Goal: Task Accomplishment & Management: Manage account settings

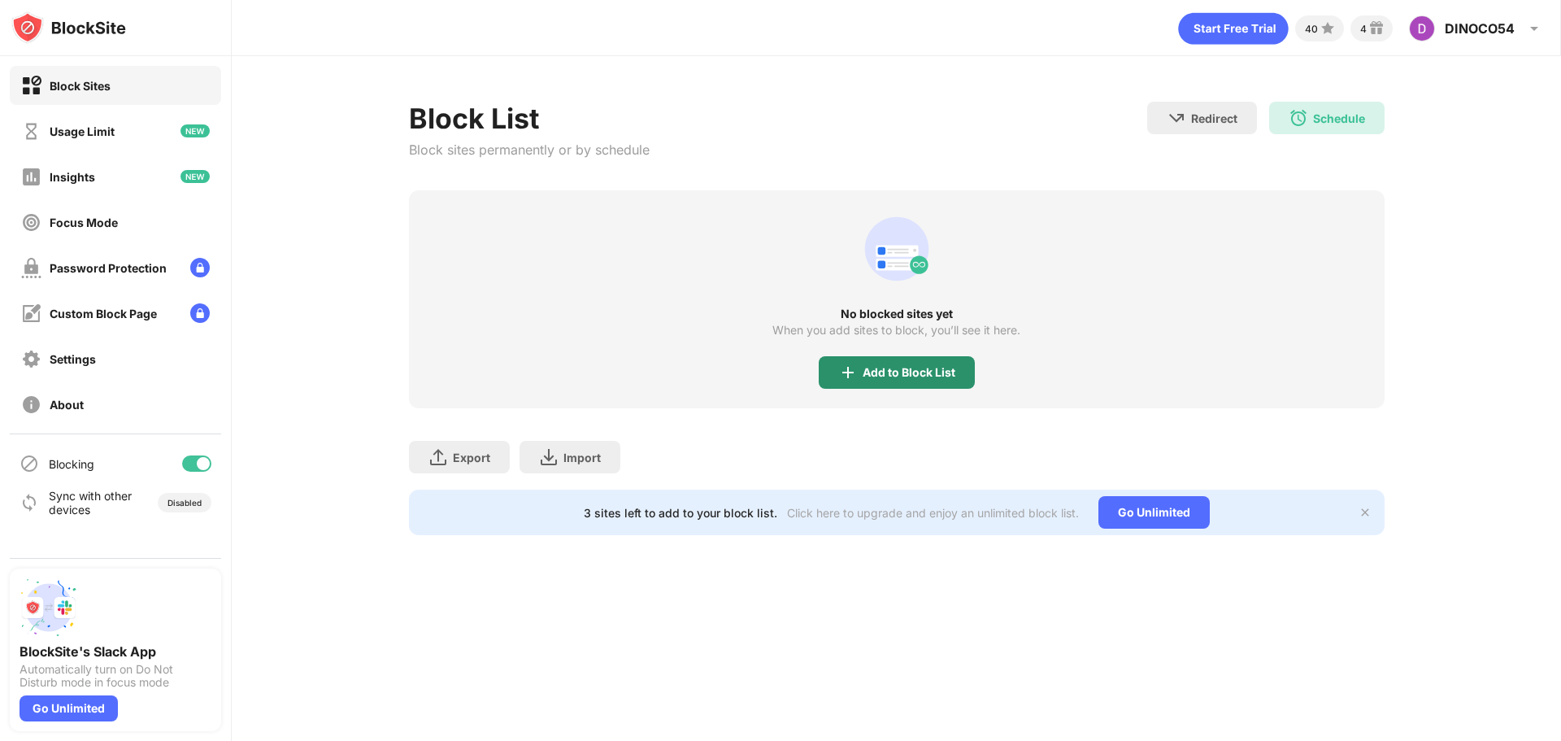
click at [918, 382] on div "Add to Block List" at bounding box center [897, 372] width 156 height 33
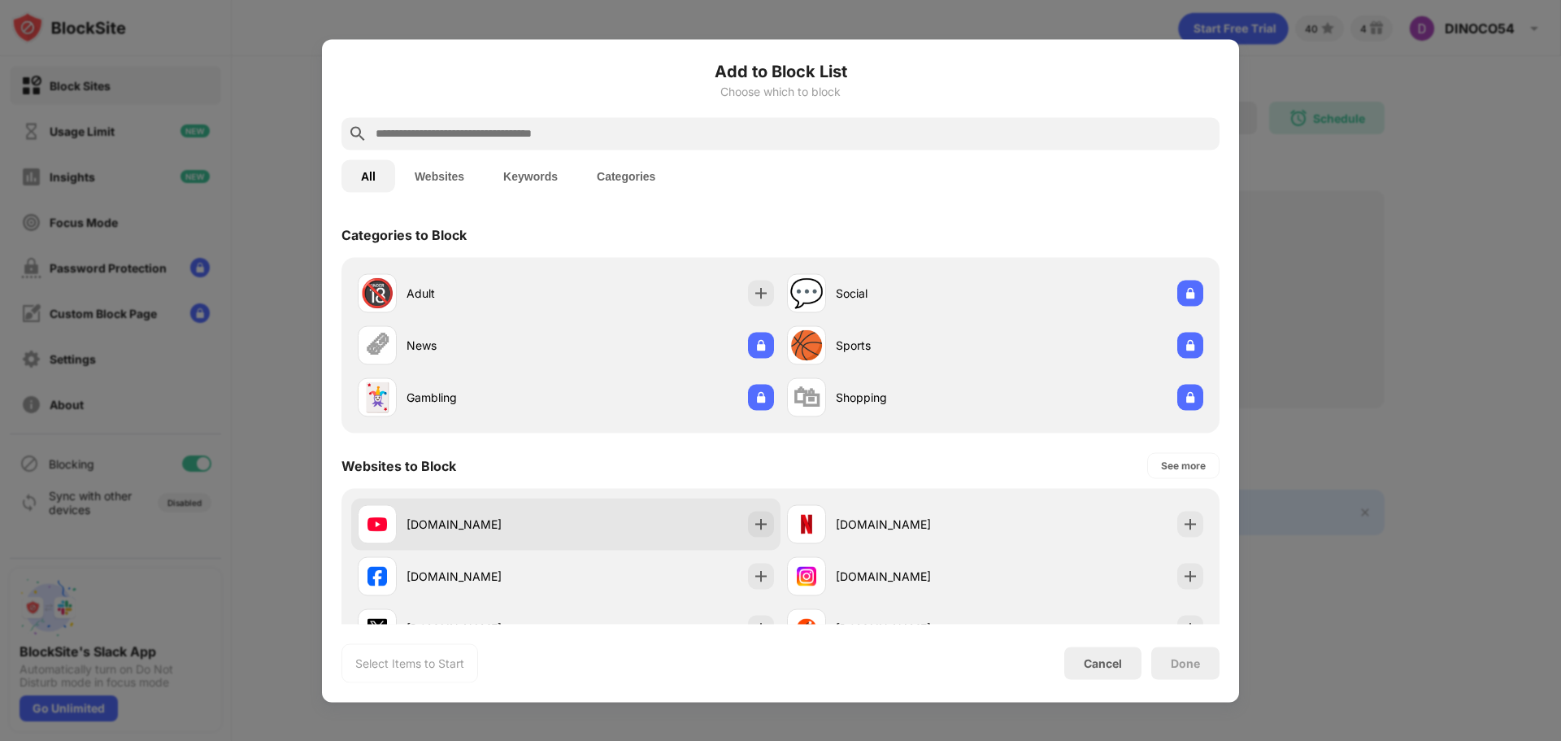
click at [553, 507] on div "[DOMAIN_NAME]" at bounding box center [462, 523] width 208 height 39
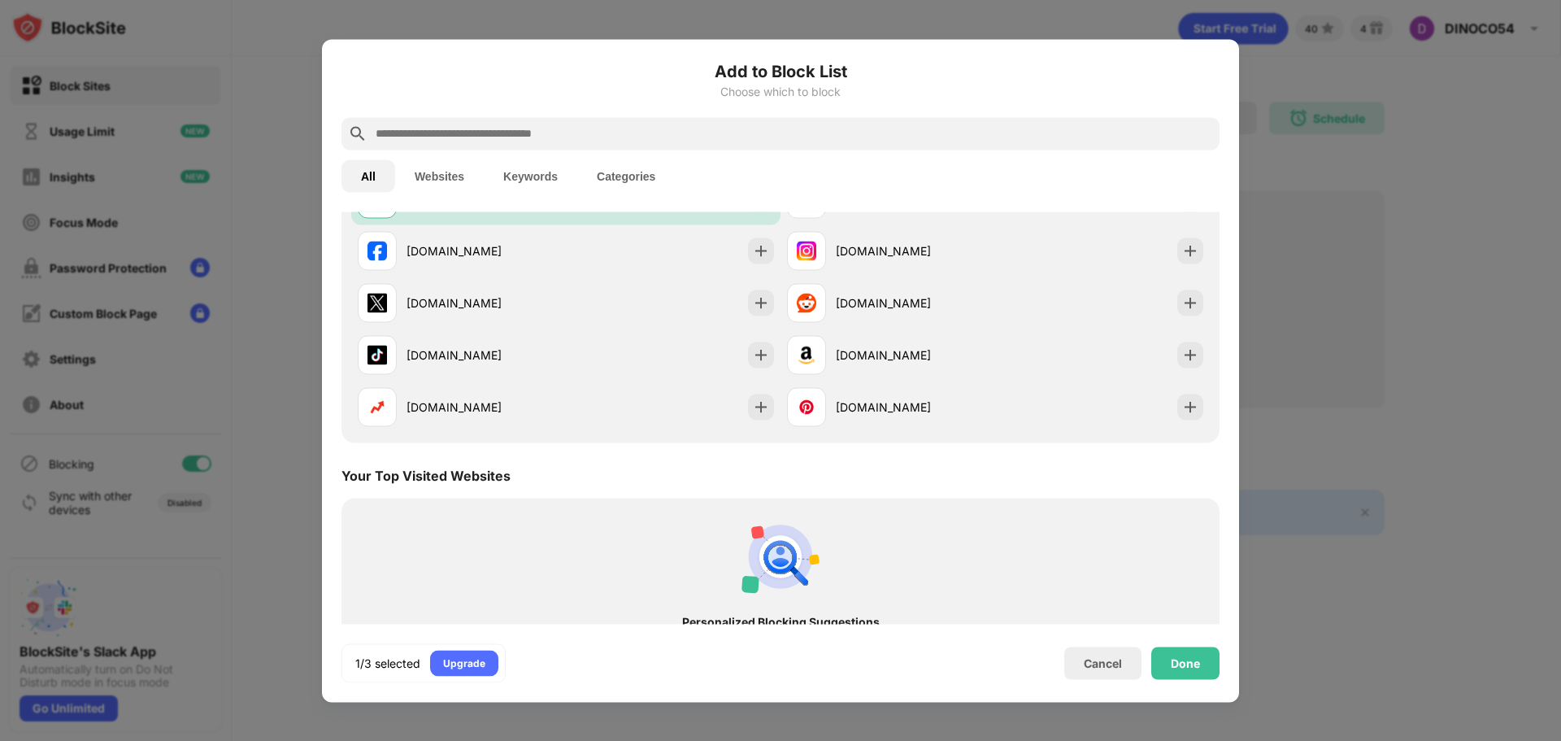
scroll to position [217, 0]
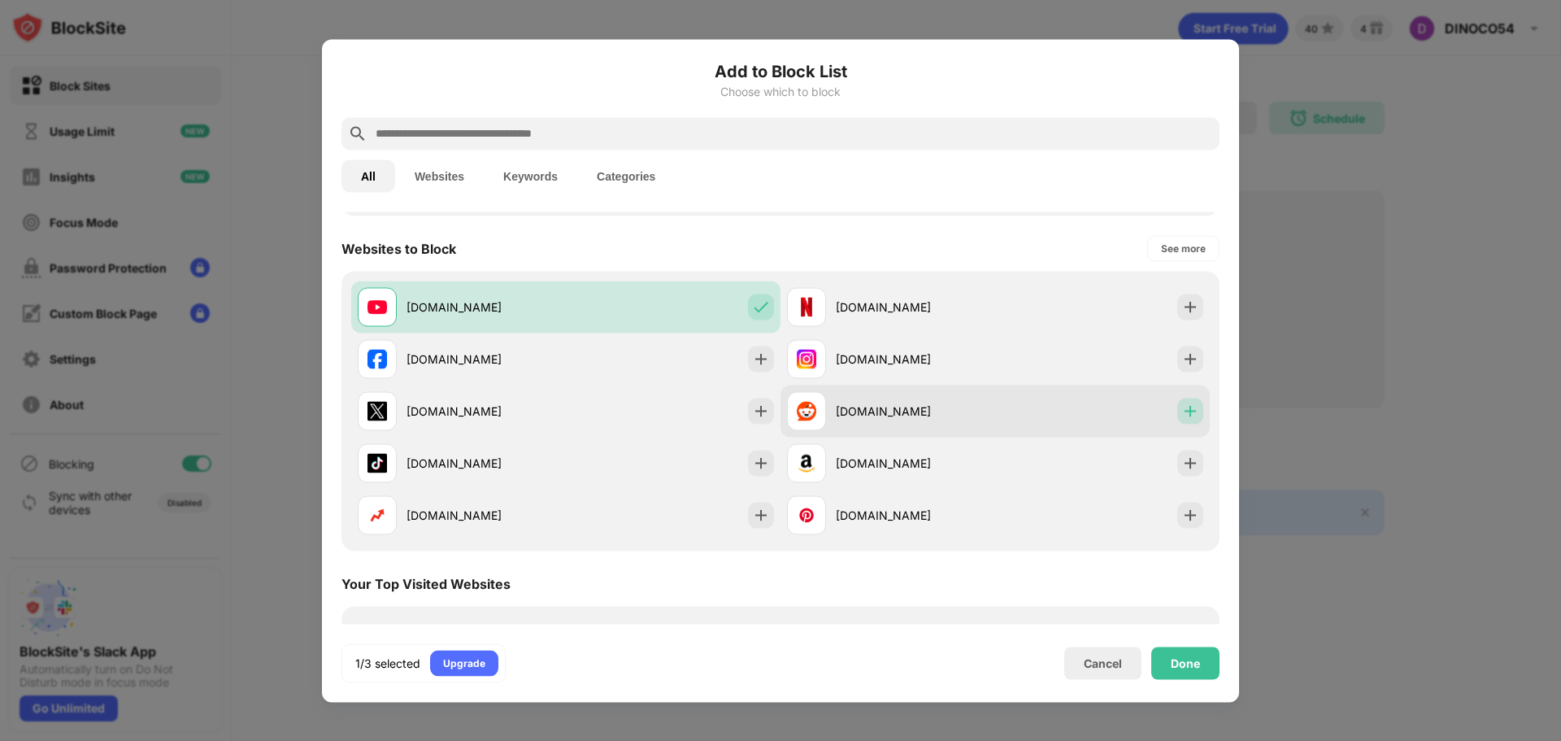
click at [1182, 413] on img at bounding box center [1190, 410] width 16 height 16
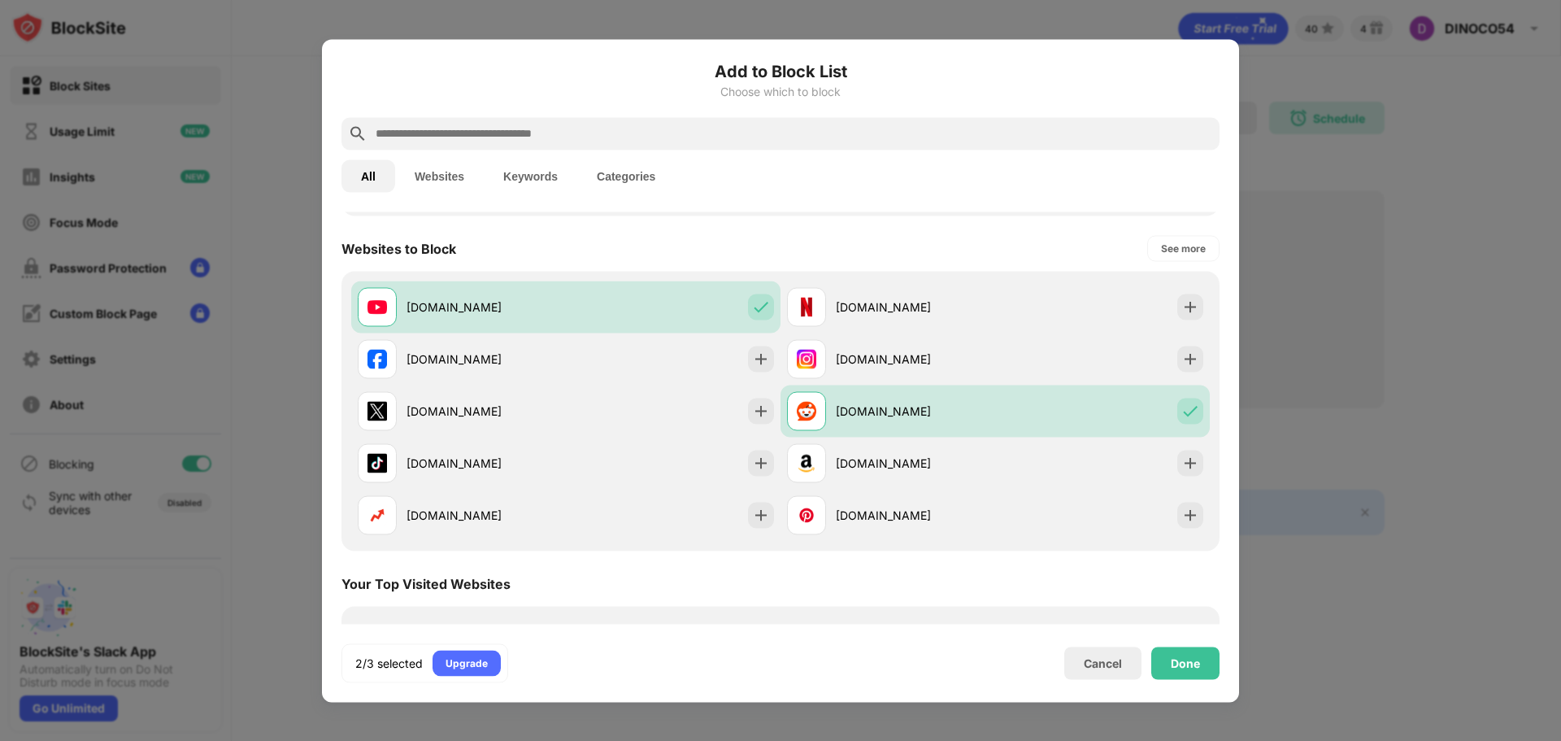
click at [628, 133] on input "text" at bounding box center [793, 134] width 839 height 20
click at [434, 165] on button "Websites" at bounding box center [439, 175] width 89 height 33
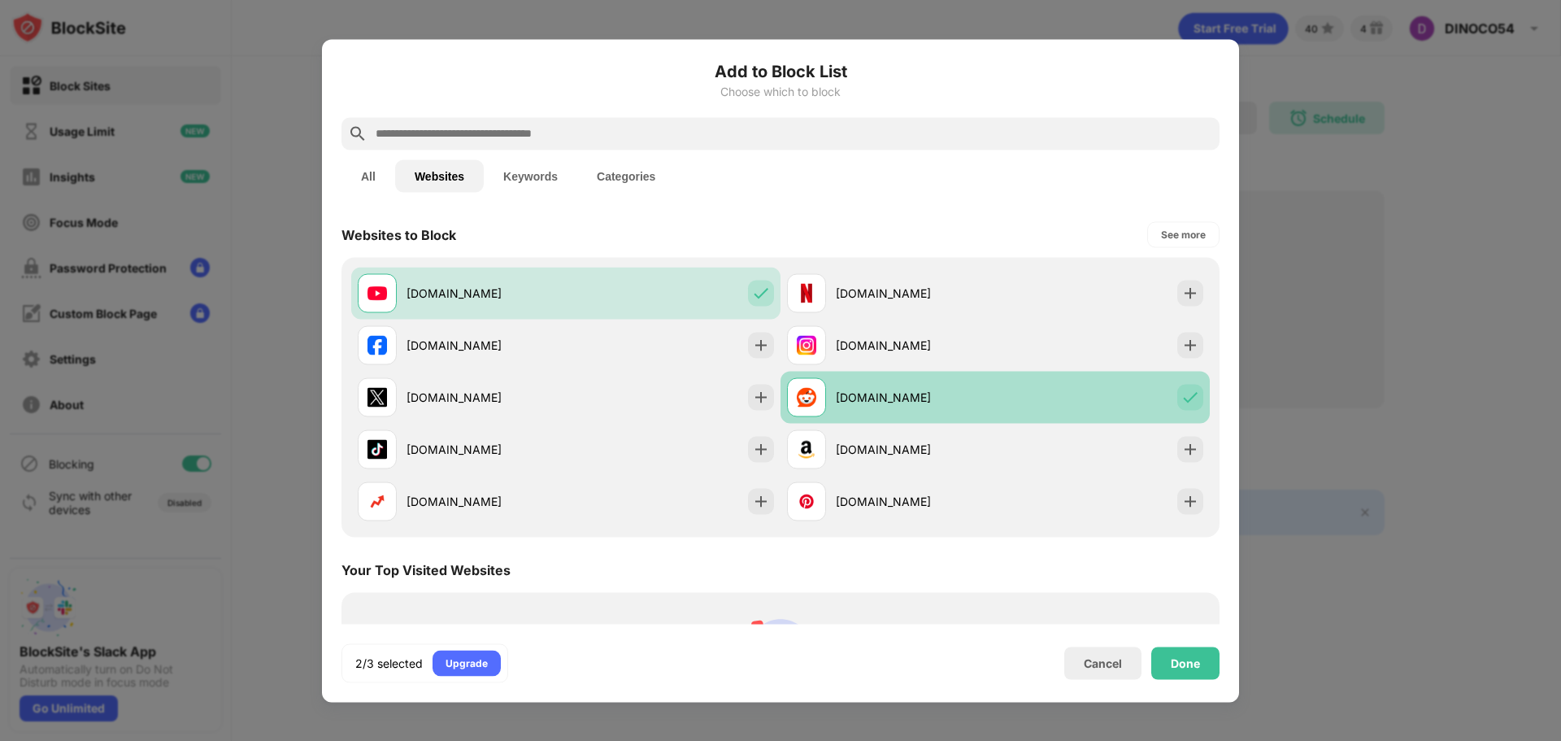
scroll to position [180, 0]
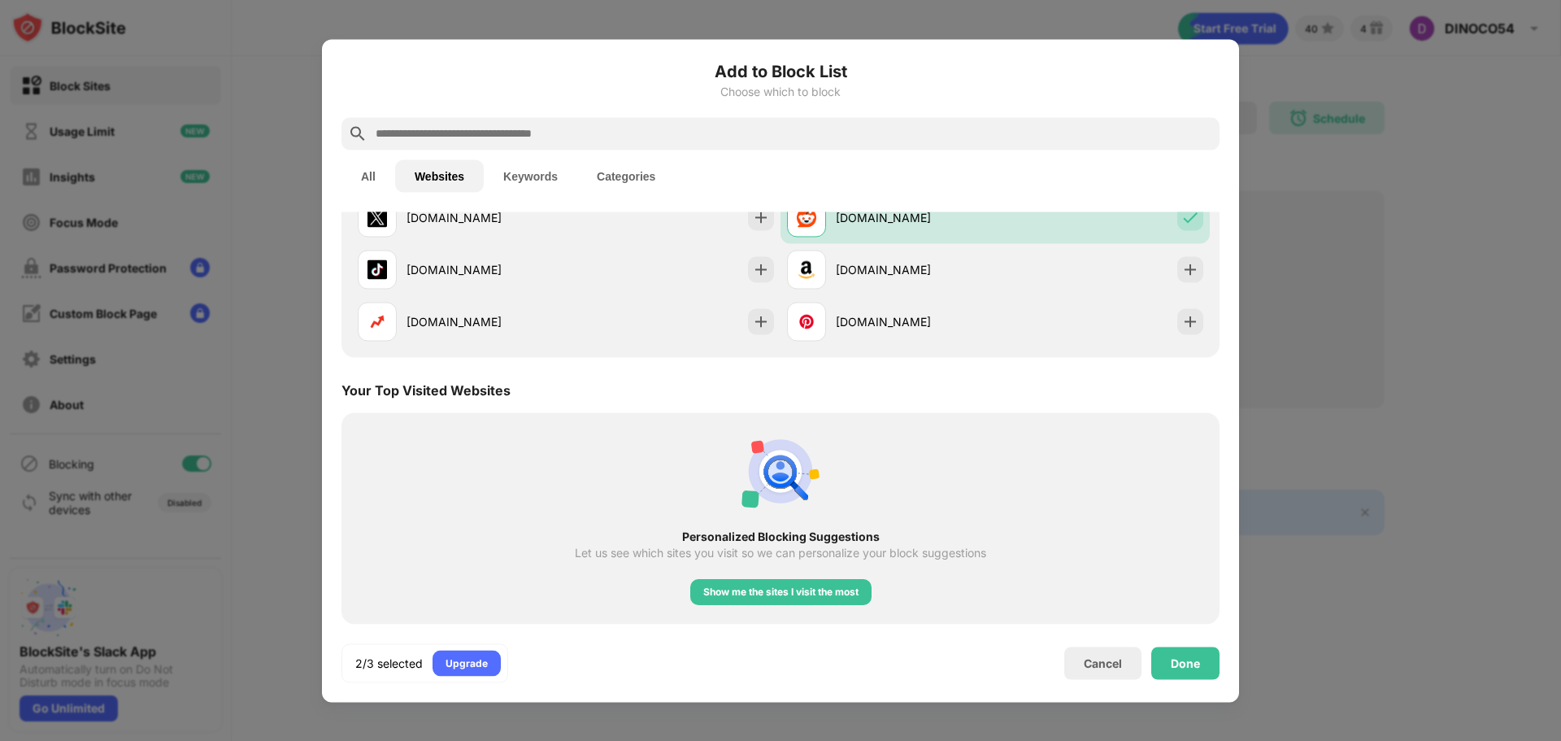
click at [631, 134] on input "text" at bounding box center [793, 134] width 839 height 20
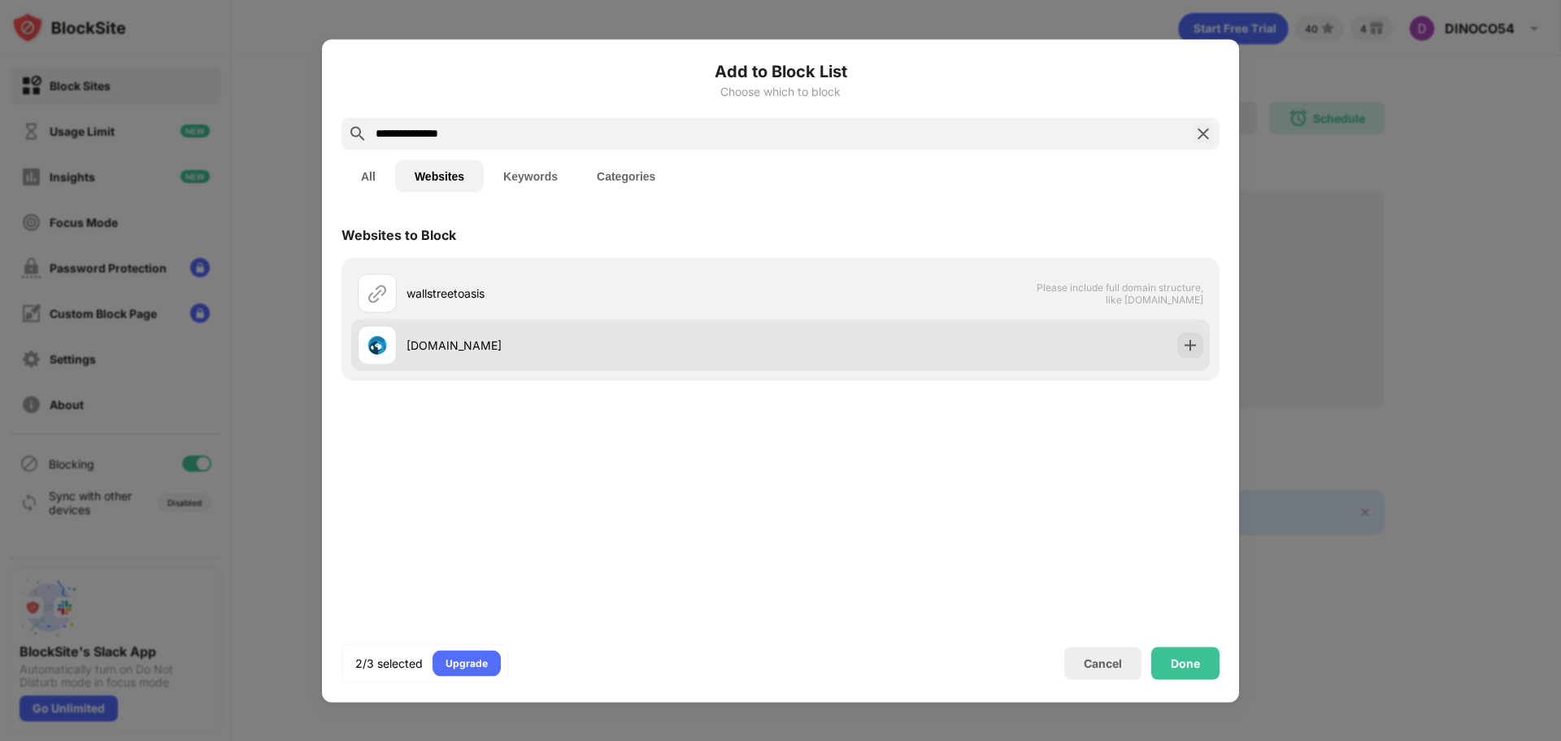
type input "**********"
click at [1192, 344] on img at bounding box center [1190, 345] width 16 height 16
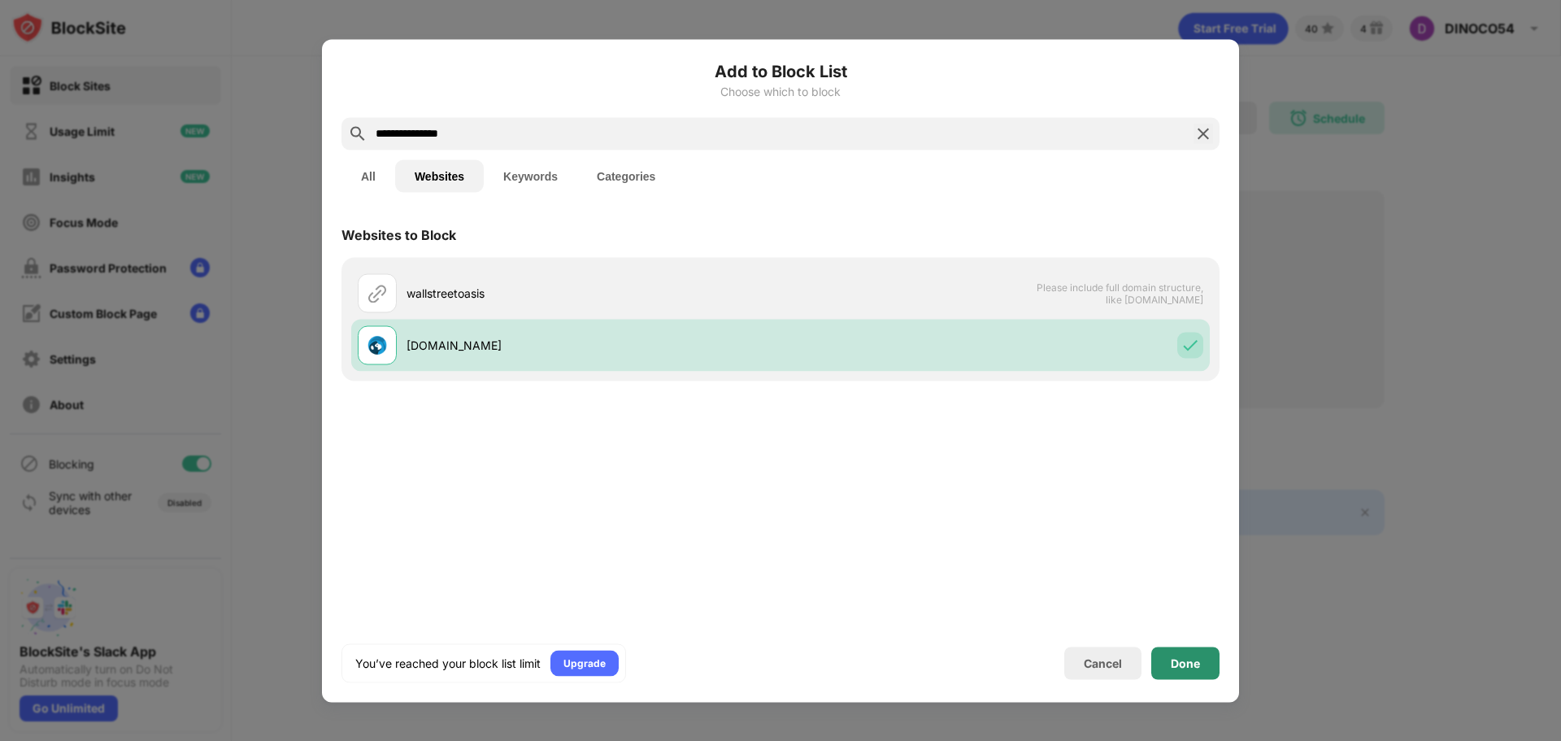
click at [1203, 667] on div "Done" at bounding box center [1185, 662] width 68 height 33
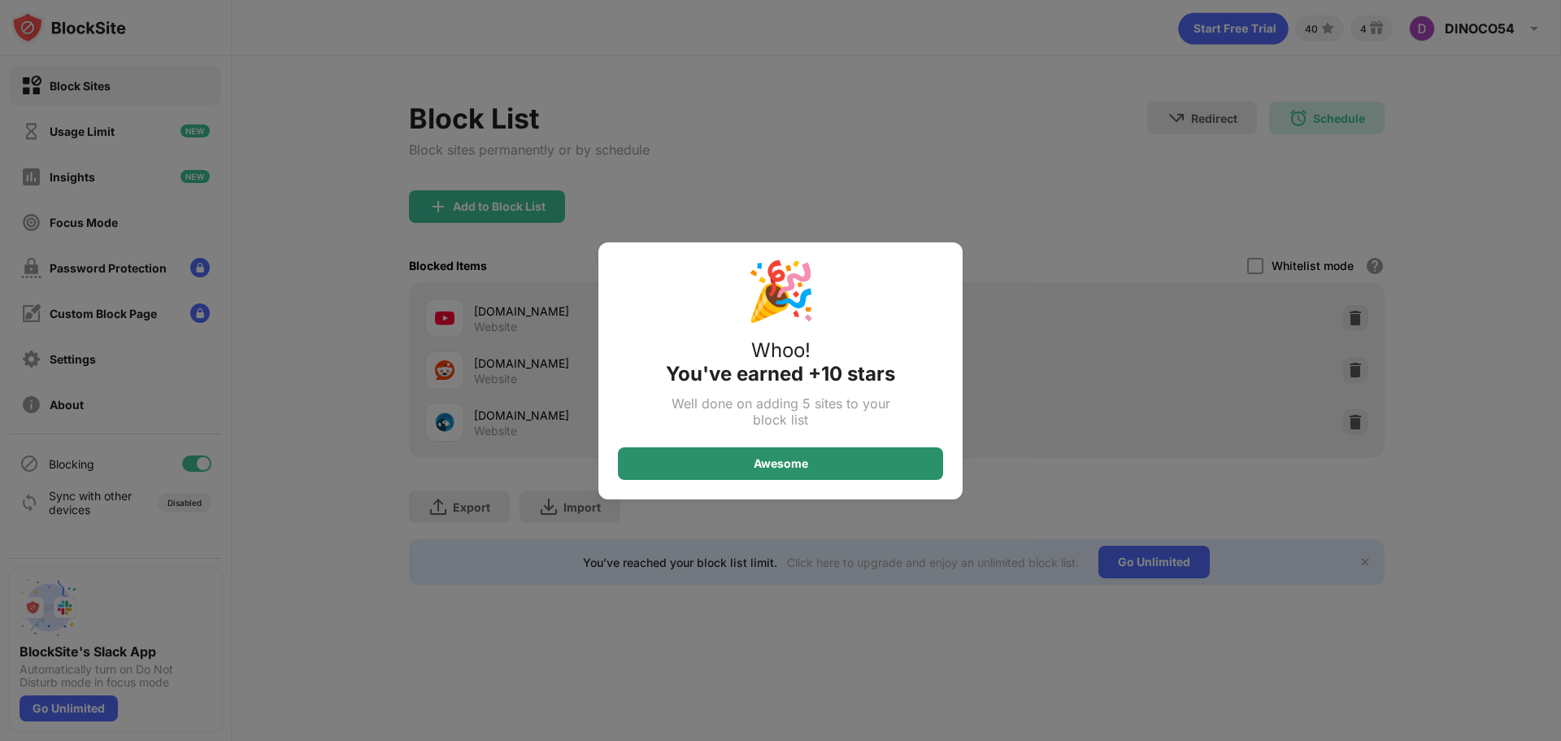
click at [880, 454] on div "Awesome" at bounding box center [780, 463] width 325 height 33
